Goal: Information Seeking & Learning: Learn about a topic

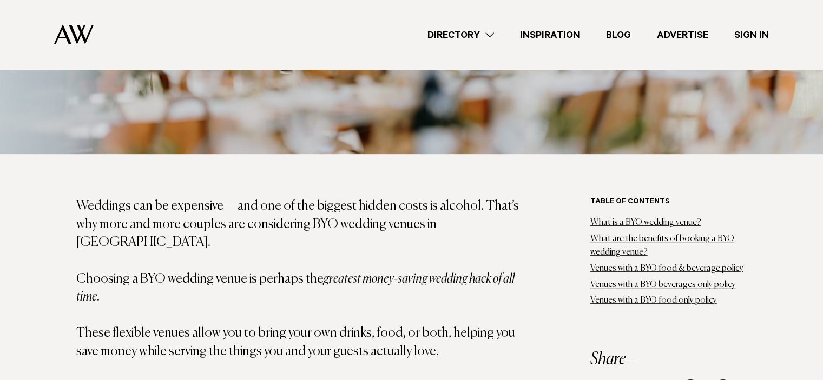
scroll to position [506, 0]
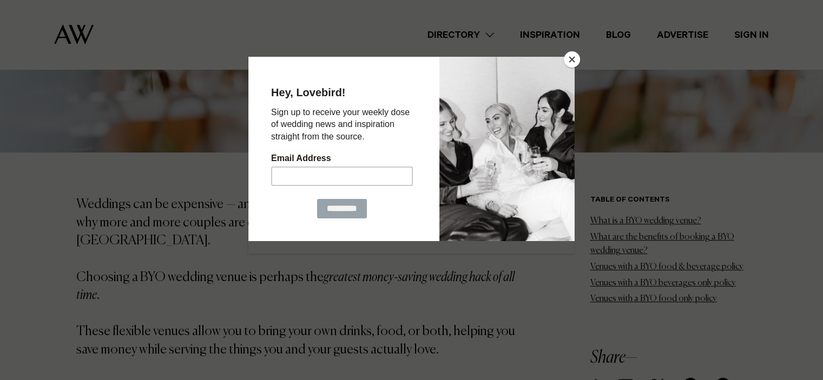
click at [571, 55] on button "Close" at bounding box center [572, 59] width 16 height 16
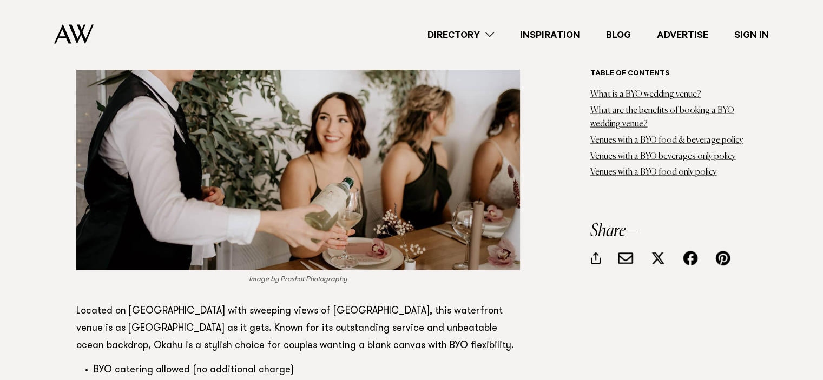
scroll to position [6360, 0]
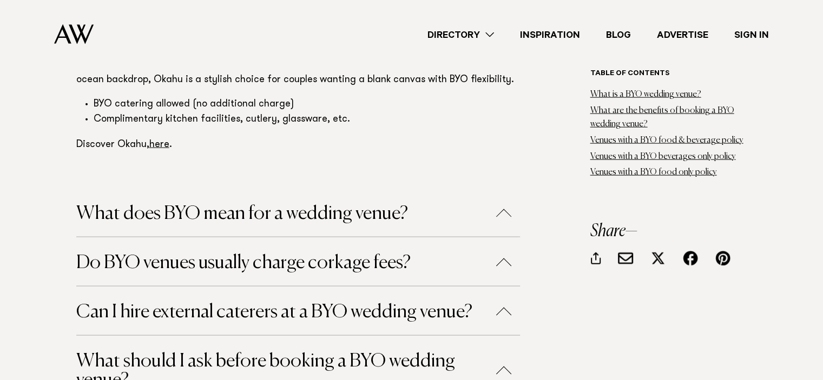
scroll to position [6626, 0]
click at [234, 205] on button "What does BYO mean for a wedding venue?" at bounding box center [298, 214] width 444 height 19
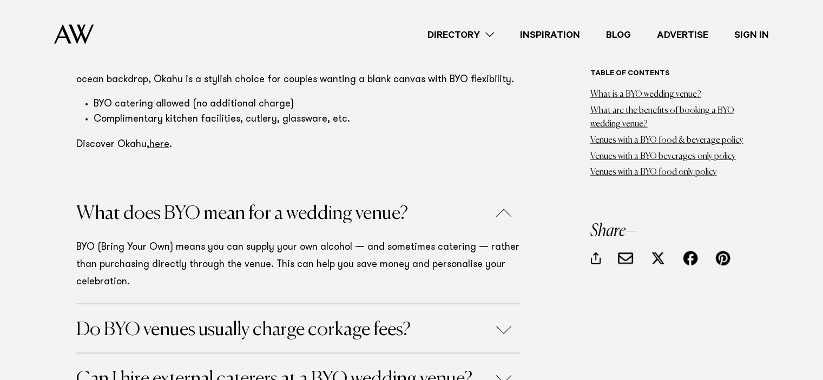
click at [225, 321] on button "Do BYO venues usually charge corkage fees?" at bounding box center [298, 330] width 444 height 19
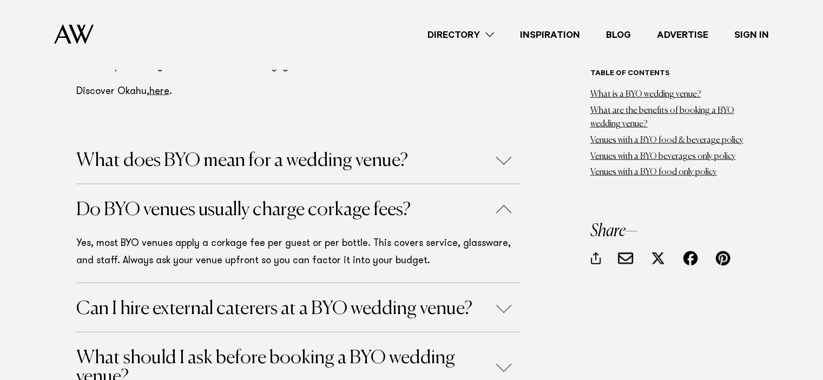
scroll to position [6680, 0]
click at [227, 299] on button "Can I hire external caterers at a BYO wedding venue?" at bounding box center [298, 308] width 444 height 19
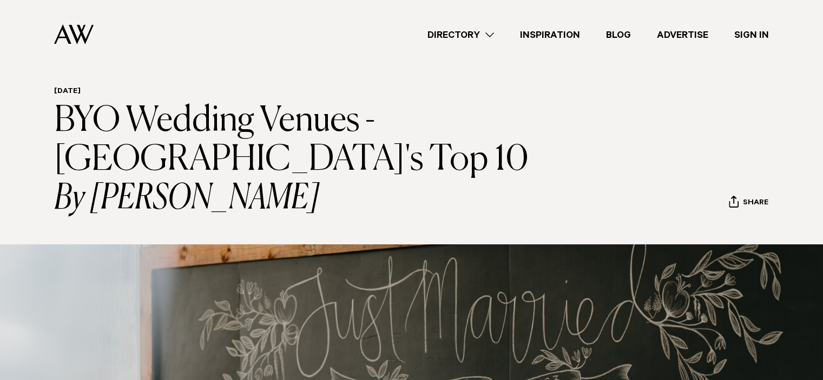
scroll to position [0, 0]
